Goal: Task Accomplishment & Management: Use online tool/utility

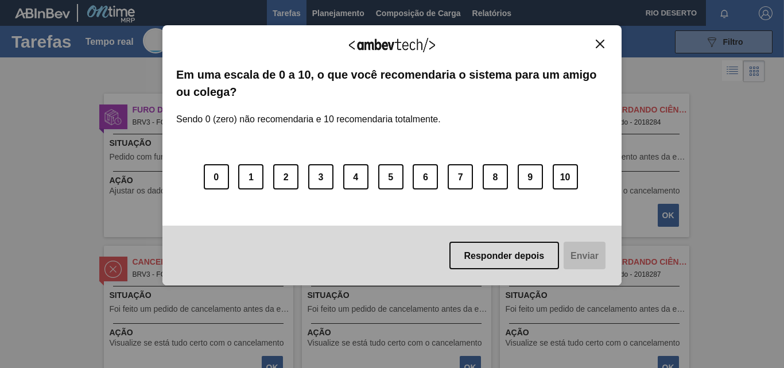
click at [491, 252] on font "Responder depois" at bounding box center [505, 255] width 80 height 10
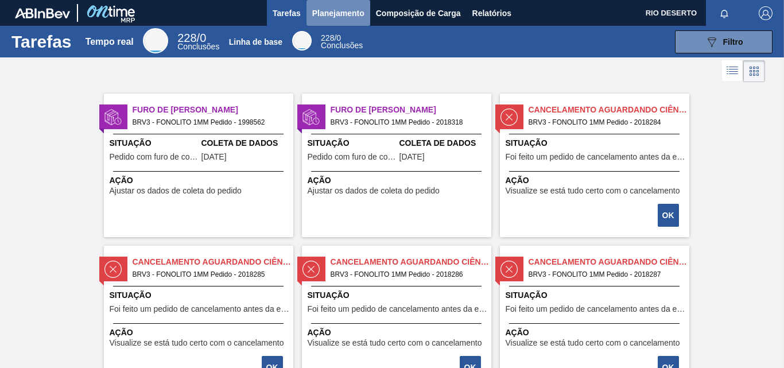
click at [354, 13] on font "Planejamento" at bounding box center [338, 13] width 52 height 9
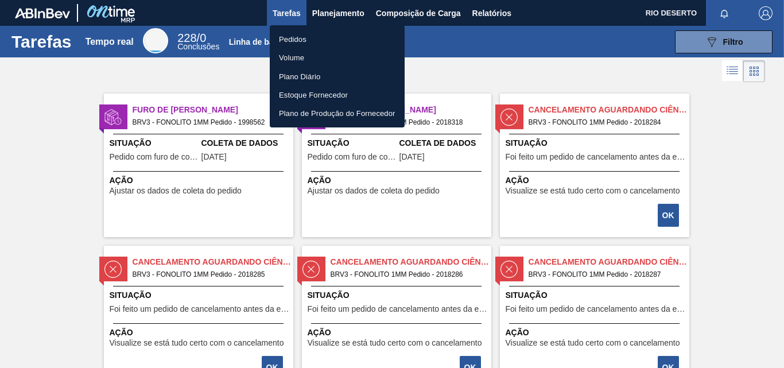
drag, startPoint x: 303, startPoint y: 39, endPoint x: 297, endPoint y: 42, distance: 6.9
click at [303, 39] on font "Pedidos" at bounding box center [293, 39] width 28 height 9
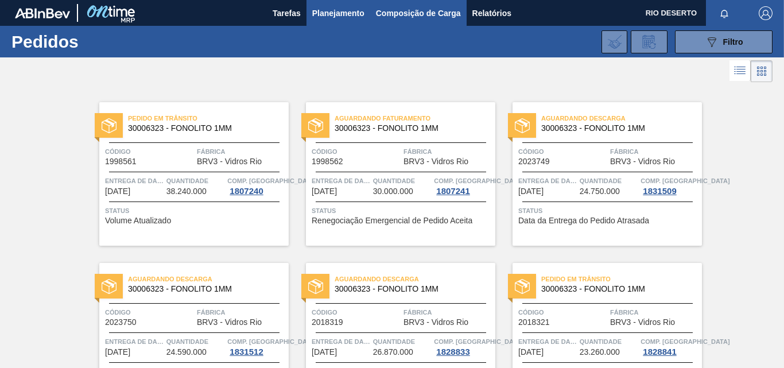
click at [392, 6] on font "Composição de Carga" at bounding box center [418, 13] width 85 height 14
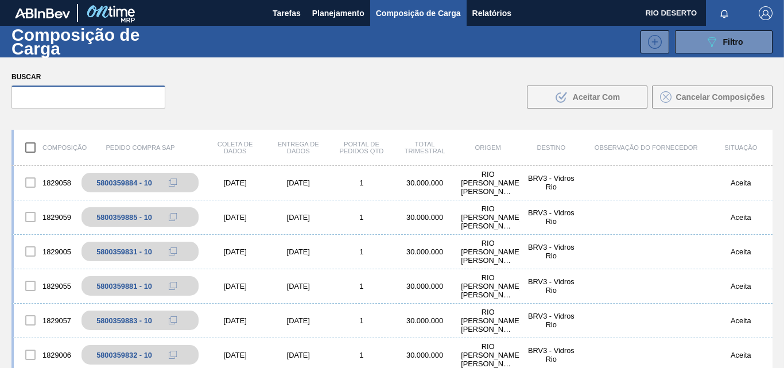
click at [123, 102] on input "text" at bounding box center [88, 97] width 154 height 23
type input "v"
paste input "5700915379"
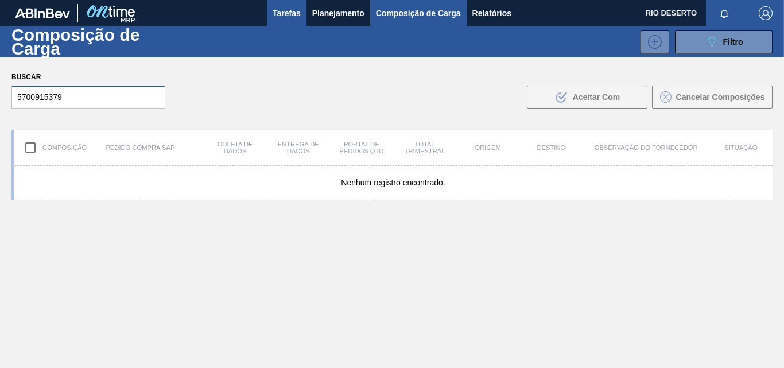
type input "5700915379"
